Goal: Book appointment/travel/reservation

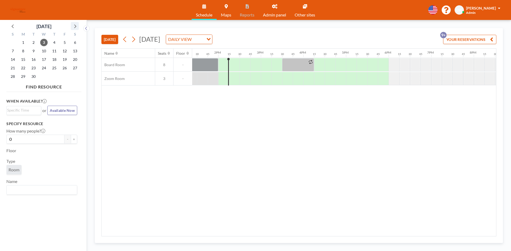
scroll to position [0, 585]
click at [75, 28] on icon at bounding box center [74, 26] width 7 height 7
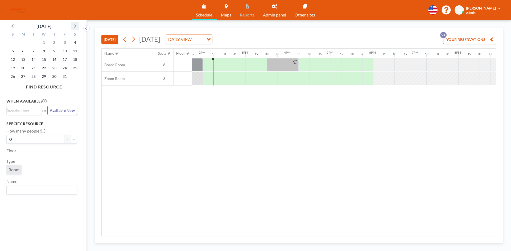
click at [75, 28] on icon at bounding box center [74, 26] width 7 height 7
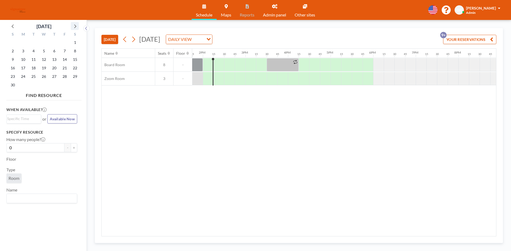
click at [75, 28] on icon at bounding box center [74, 26] width 7 height 7
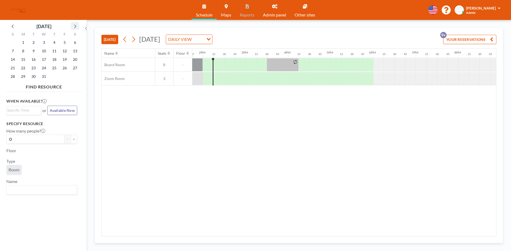
click at [75, 28] on icon at bounding box center [74, 26] width 7 height 7
click at [13, 26] on icon at bounding box center [13, 26] width 7 height 7
click at [45, 42] on span "3" at bounding box center [43, 42] width 7 height 7
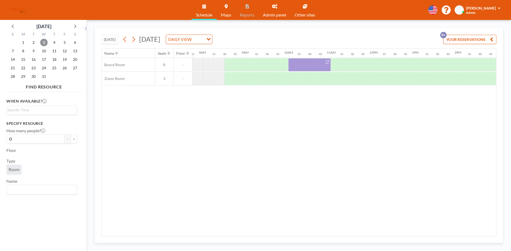
scroll to position [0, 330]
click at [338, 71] on div at bounding box center [335, 64] width 11 height 13
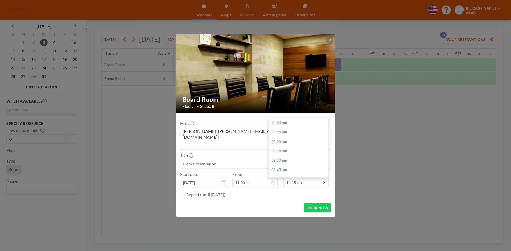
scroll to position [104, 0]
drag, startPoint x: 295, startPoint y: 146, endPoint x: 297, endPoint y: 154, distance: 8.5
click at [295, 147] on div "12:00 pm" at bounding box center [300, 152] width 62 height 10
type input "12:00 pm"
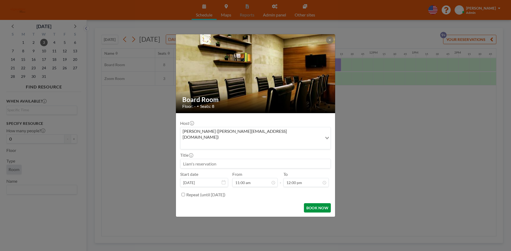
click at [313, 204] on button "BOOK NOW" at bounding box center [317, 208] width 27 height 9
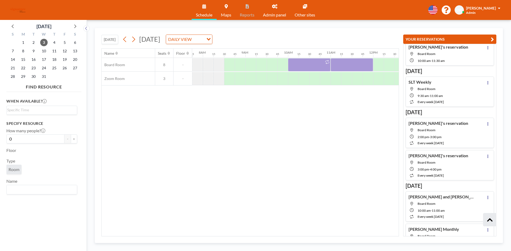
scroll to position [208, 0]
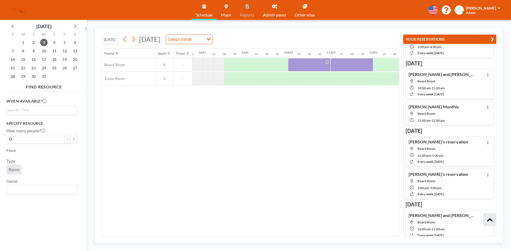
click at [491, 38] on icon "button" at bounding box center [492, 39] width 3 height 6
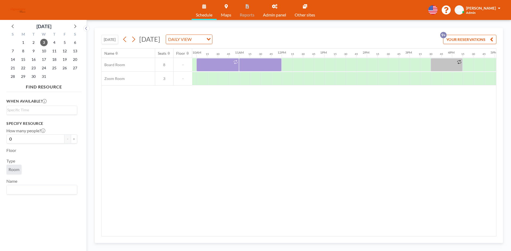
scroll to position [0, 378]
